Goal: Task Accomplishment & Management: Use online tool/utility

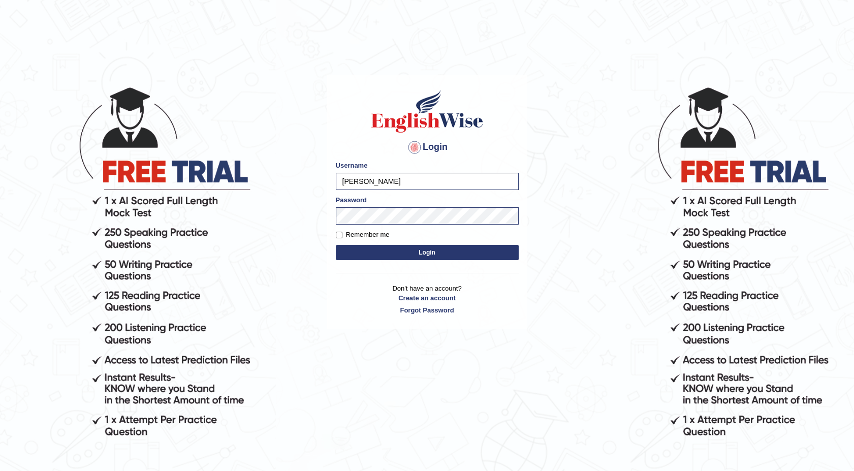
type input "maureen_parramatta"
click at [505, 304] on p "Don't have an account? Create an account Forgot Password" at bounding box center [427, 298] width 183 height 31
click at [396, 253] on button "Login" at bounding box center [427, 252] width 183 height 15
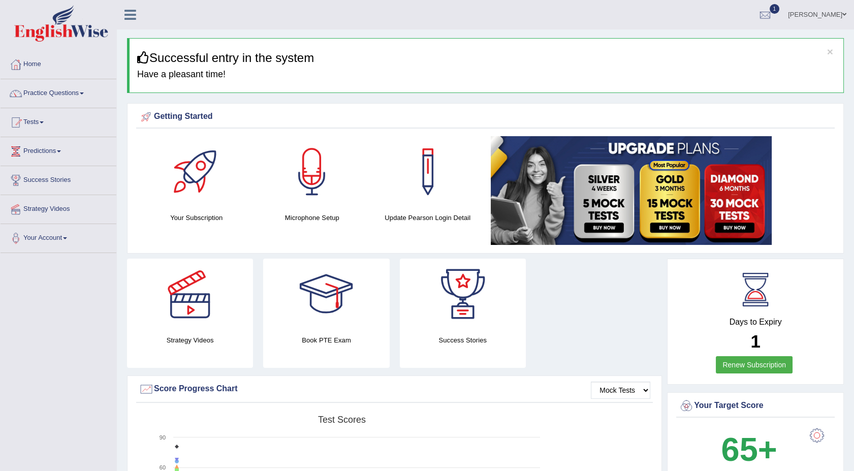
click at [44, 123] on span at bounding box center [42, 122] width 4 height 2
click at [41, 162] on link "Take Mock Test" at bounding box center [66, 164] width 95 height 18
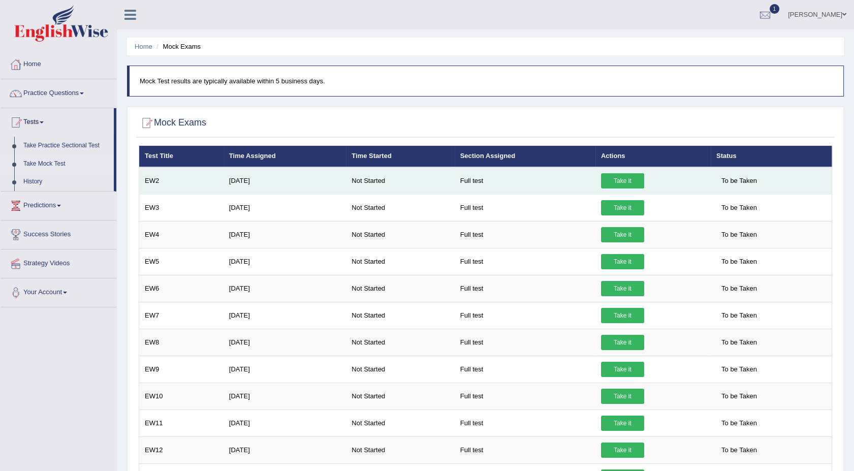
click at [613, 178] on link "Take it" at bounding box center [622, 180] width 43 height 15
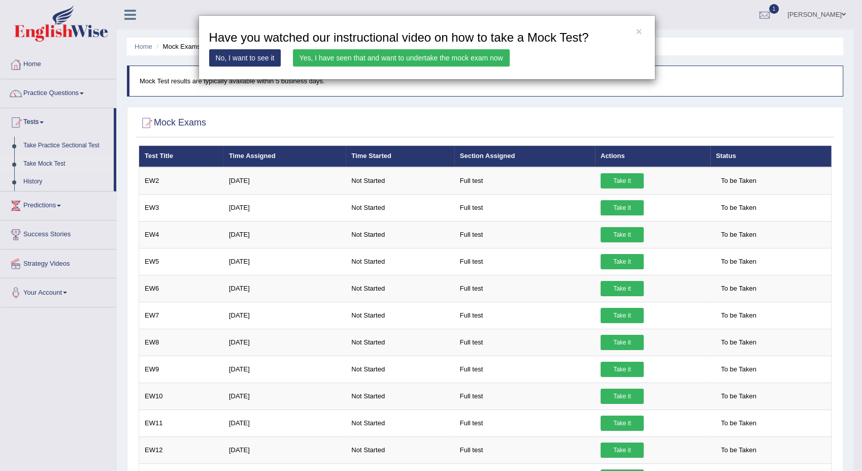
click at [475, 57] on link "Yes, I have seen that and want to undertake the mock exam now" at bounding box center [401, 57] width 217 height 17
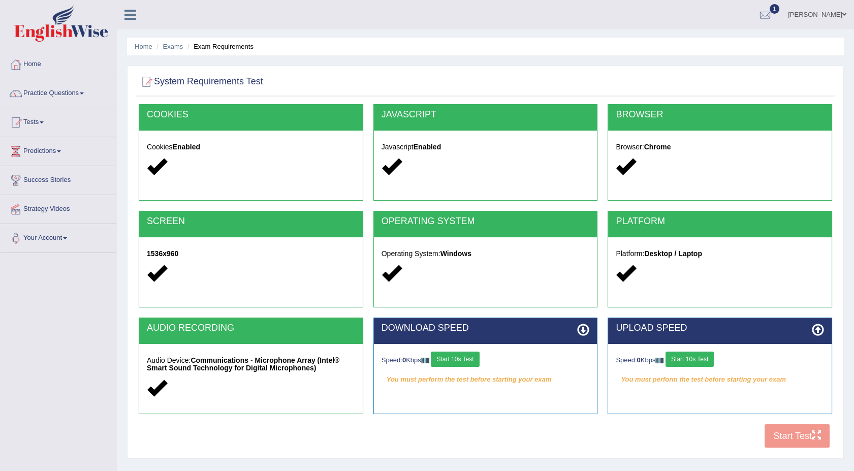
click at [464, 363] on button "Start 10s Test" at bounding box center [455, 358] width 48 height 15
click at [685, 360] on button "Start 10s Test" at bounding box center [689, 358] width 48 height 15
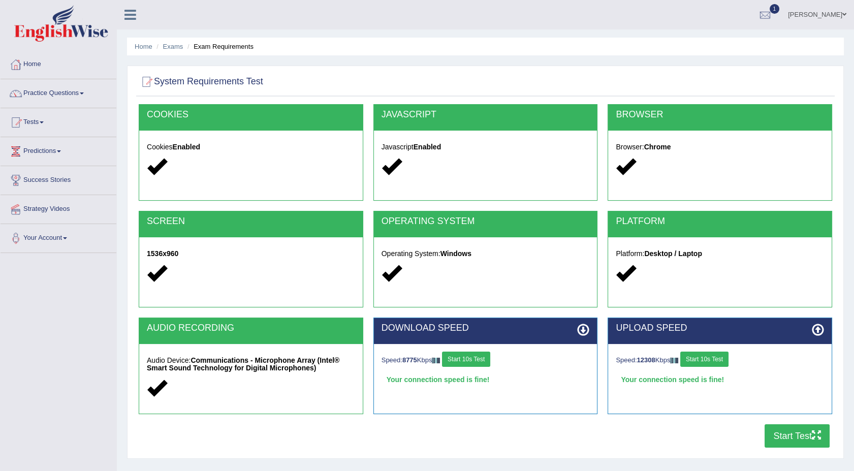
click at [793, 440] on button "Start Test" at bounding box center [796, 435] width 65 height 23
